Goal: Transaction & Acquisition: Purchase product/service

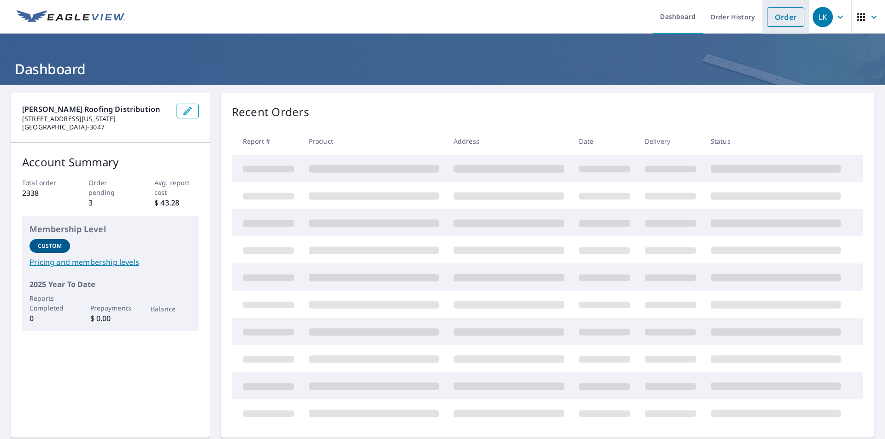
click at [768, 18] on link "Order" at bounding box center [785, 16] width 37 height 19
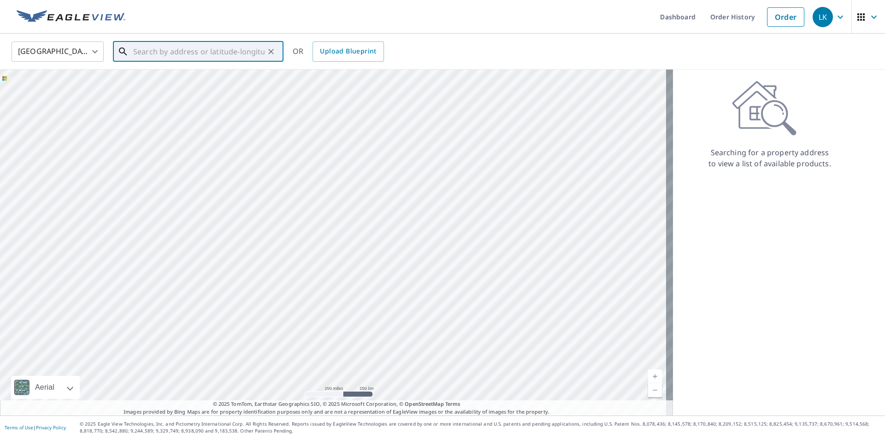
click at [180, 49] on input "text" at bounding box center [198, 52] width 131 height 26
click at [174, 78] on span "[STREET_ADDRESS]" at bounding box center [203, 78] width 145 height 11
type input "[STREET_ADDRESS]"
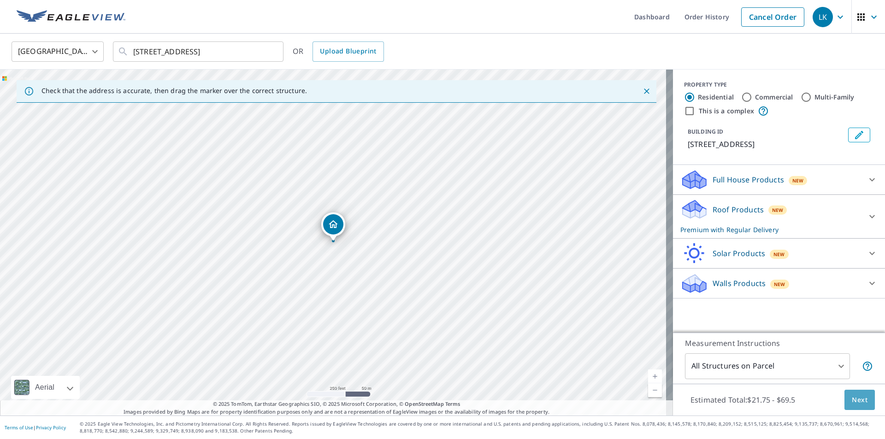
click at [855, 398] on span "Next" at bounding box center [859, 400] width 16 height 12
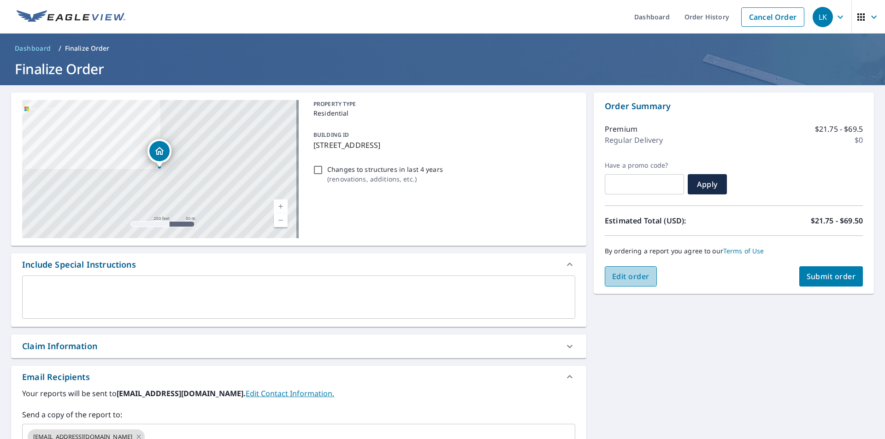
click at [625, 279] on span "Edit order" at bounding box center [630, 276] width 37 height 10
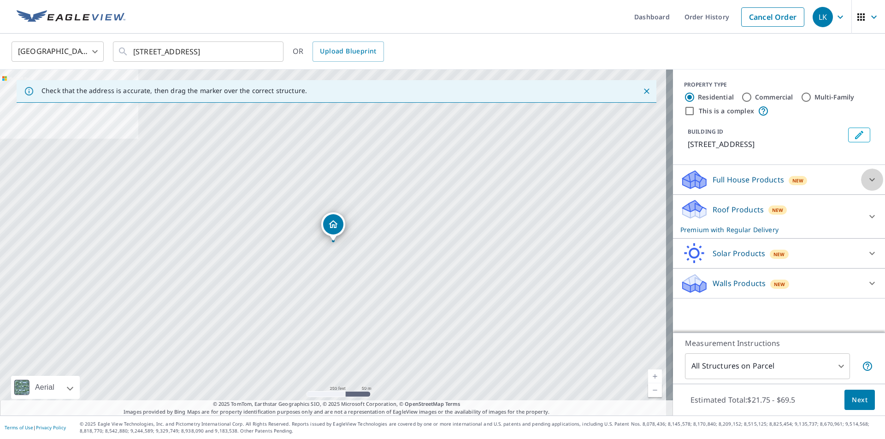
click at [869, 180] on icon at bounding box center [872, 179] width 6 height 3
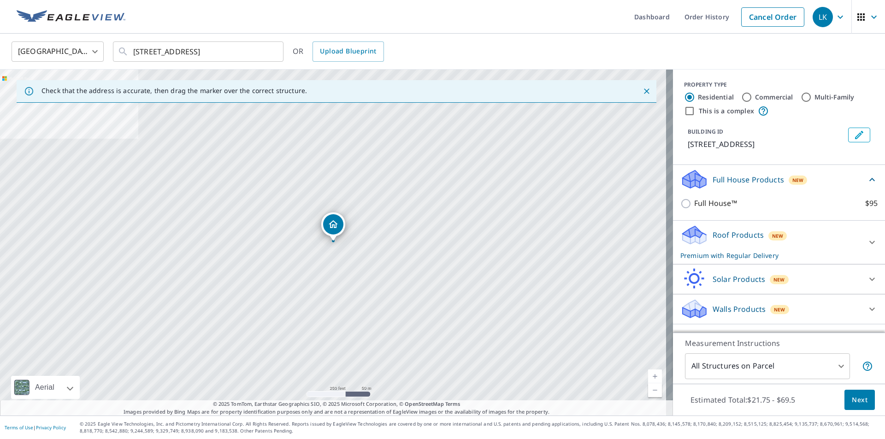
click at [784, 241] on div "Roof Products New Premium with Regular Delivery" at bounding box center [770, 242] width 181 height 36
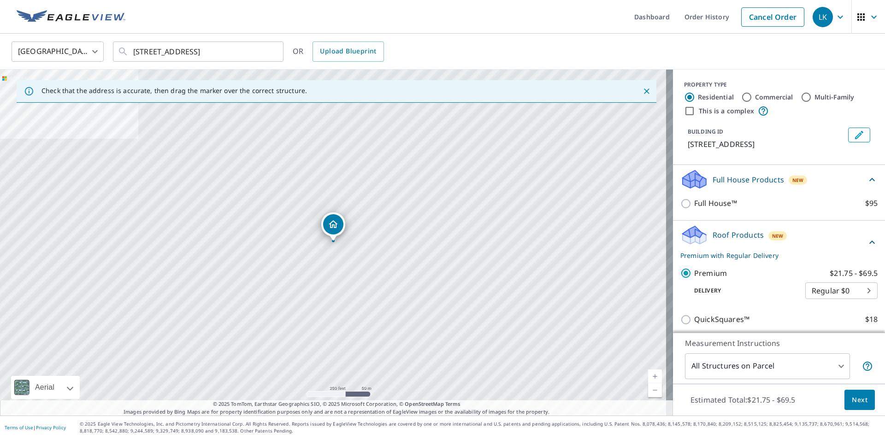
click at [851, 396] on span "Next" at bounding box center [859, 400] width 16 height 12
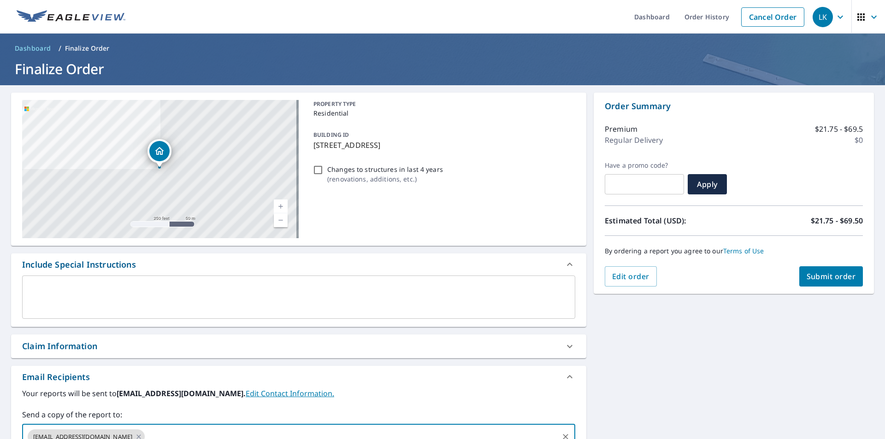
click at [183, 433] on input "text" at bounding box center [351, 437] width 411 height 18
type input "[EMAIL_ADDRESS][DOMAIN_NAME]"
click at [821, 272] on span "Submit order" at bounding box center [830, 276] width 49 height 10
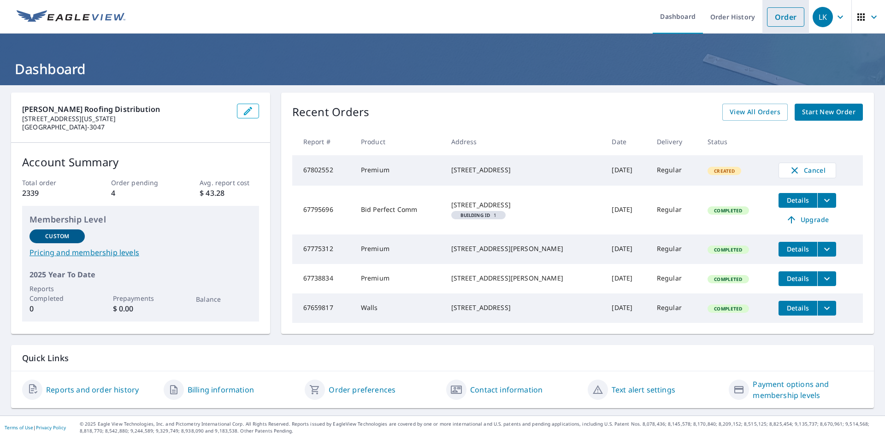
click at [537, 15] on link "Order" at bounding box center [785, 16] width 37 height 19
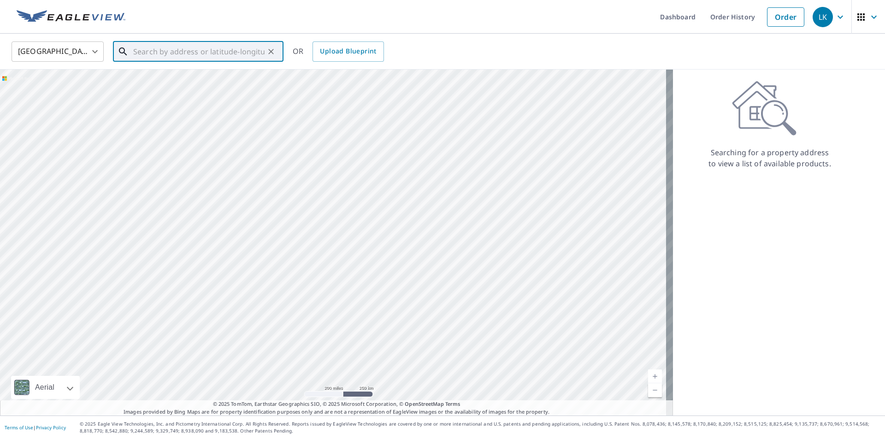
click at [184, 56] on input "text" at bounding box center [198, 52] width 131 height 26
click at [153, 82] on span "[STREET_ADDRESS]" at bounding box center [203, 78] width 145 height 11
type input "[STREET_ADDRESS]"
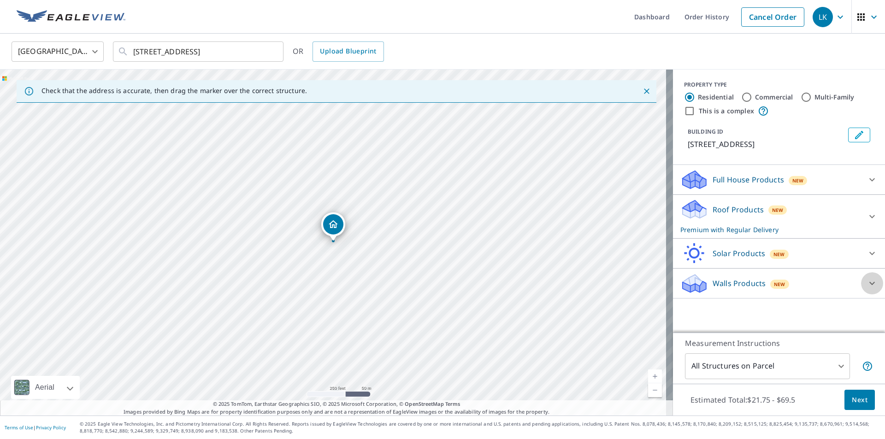
click at [537, 278] on icon at bounding box center [871, 283] width 11 height 11
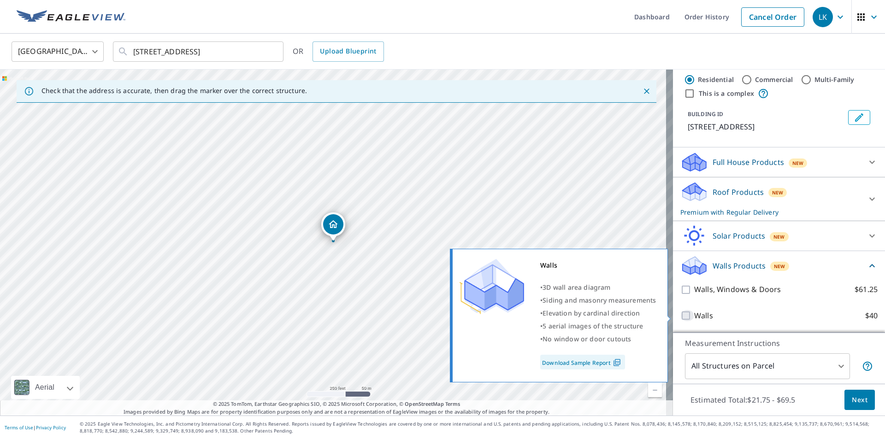
click at [537, 317] on input "Walls $40" at bounding box center [687, 315] width 14 height 11
checkbox input "true"
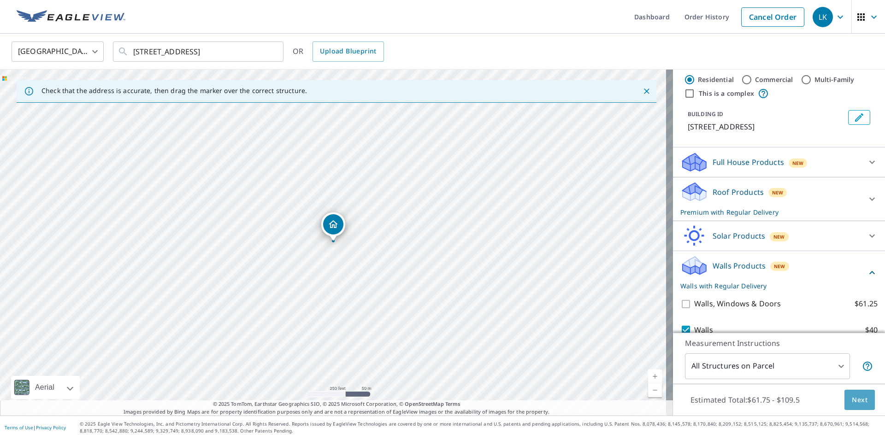
click at [537, 401] on span "Next" at bounding box center [859, 400] width 16 height 12
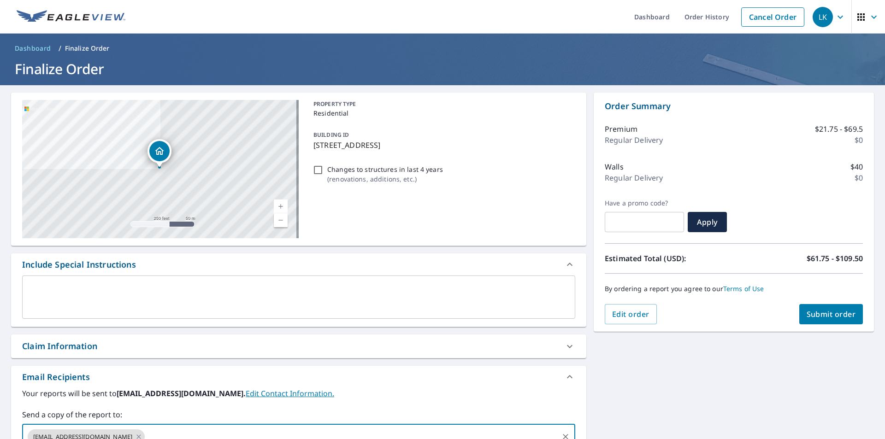
click at [165, 429] on input "text" at bounding box center [351, 437] width 411 height 18
type input "[EMAIL_ADDRESS][DOMAIN_NAME]"
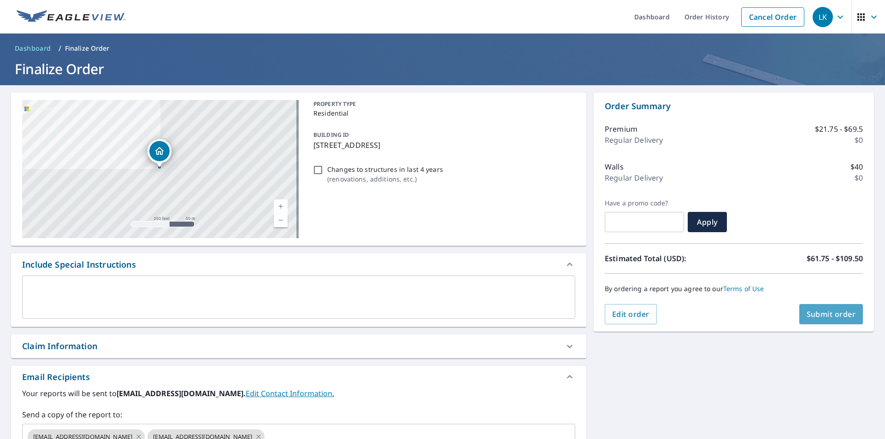
click at [537, 312] on span "Submit order" at bounding box center [830, 314] width 49 height 10
